Goal: Ask a question

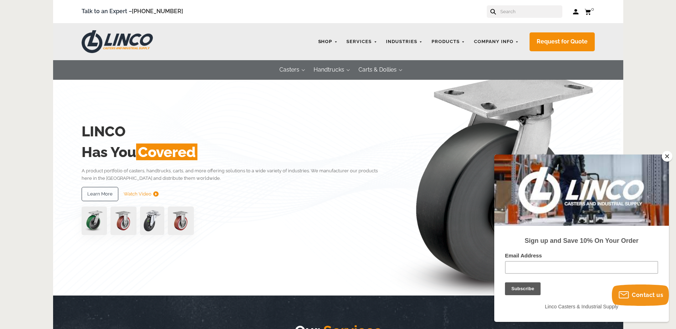
click at [333, 40] on link "Shop" at bounding box center [328, 42] width 27 height 14
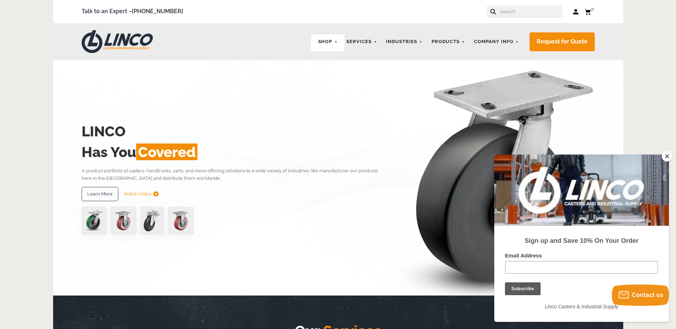
click at [666, 158] on button "Close" at bounding box center [667, 156] width 11 height 11
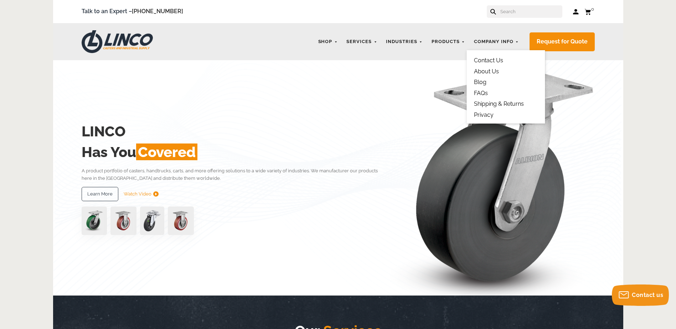
click at [494, 64] on link "Contact Us" at bounding box center [488, 60] width 29 height 7
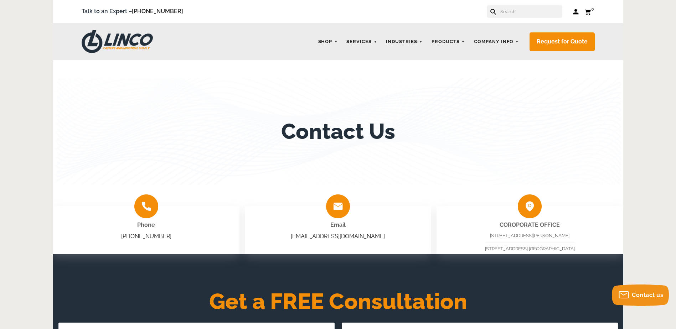
scroll to position [119, 0]
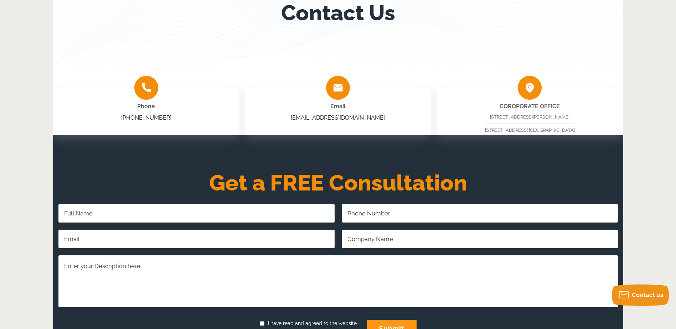
click at [129, 212] on input "Full Name Required" at bounding box center [196, 213] width 276 height 19
type input "Merlee Sigala"
type input "9093830819"
type input "service4@nelsonadamsnaco.com"
type input "Nelson Adams NACO"
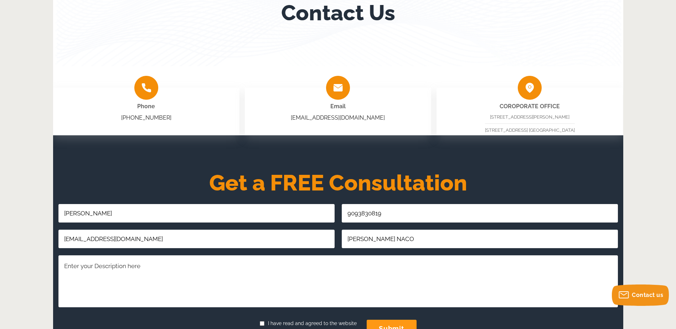
scroll to position [178, 0]
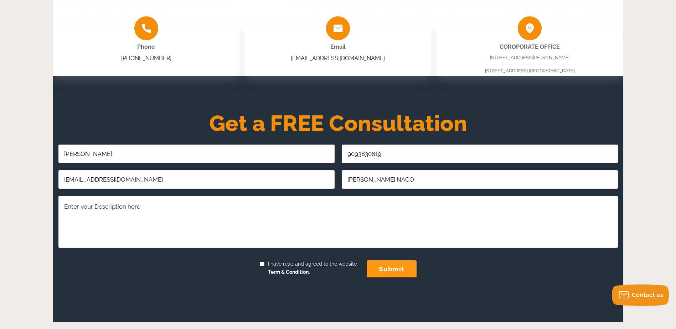
click at [123, 202] on textarea "Comments/Questions Required" at bounding box center [338, 222] width 560 height 52
type textarea "Hello I am looking for 4 1/2 wheels about 72 pcs I have purchased wheels from y…"
click at [269, 266] on span "I have read and agreed to the website Term & Condition." at bounding box center [310, 268] width 92 height 17
click at [264, 266] on input "I have read and agreed to the website Term & Condition." at bounding box center [262, 264] width 5 height 5
checkbox input "true"
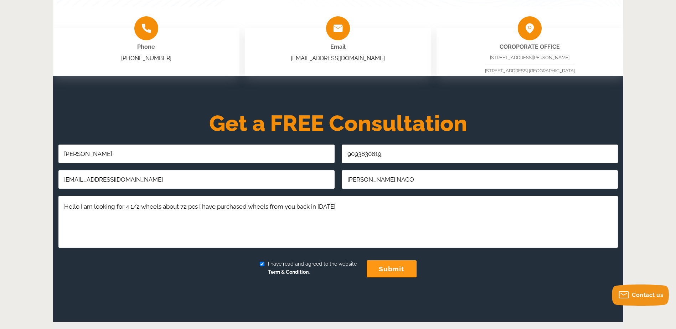
click at [370, 264] on input "submit" at bounding box center [392, 269] width 50 height 17
click at [391, 270] on input "submit" at bounding box center [392, 269] width 50 height 17
